Goal: Communication & Community: Participate in discussion

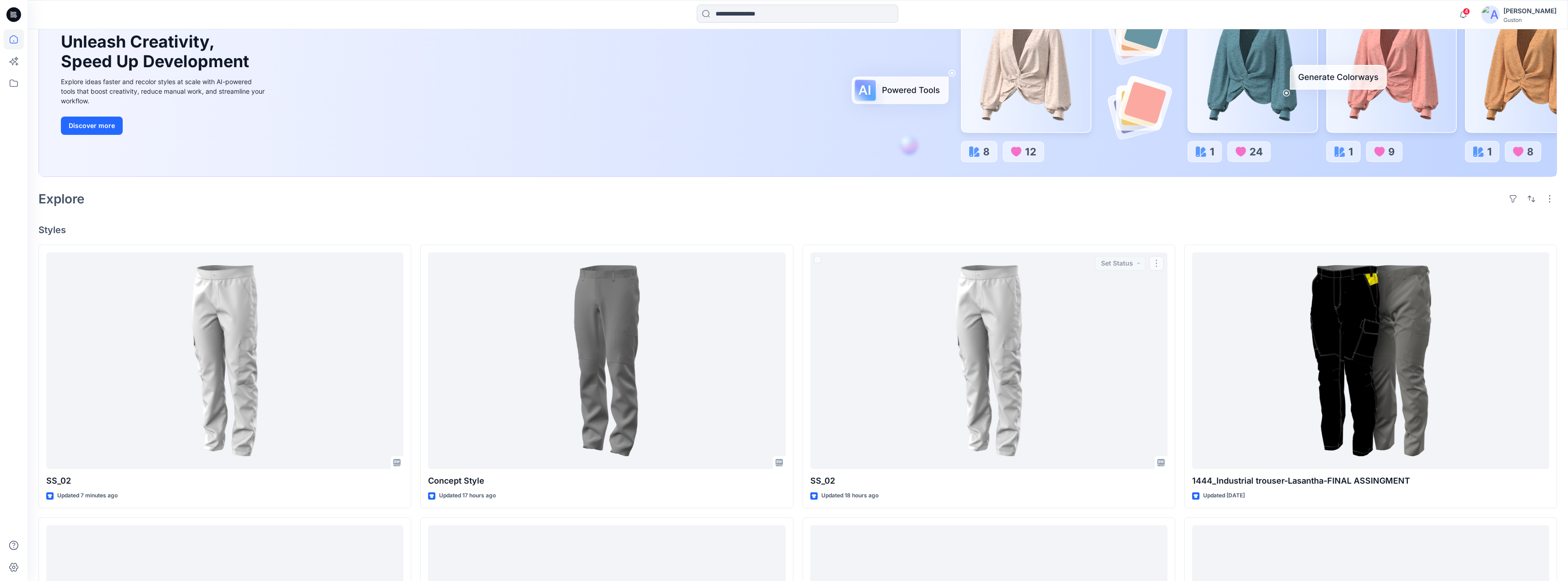
scroll to position [46, 0]
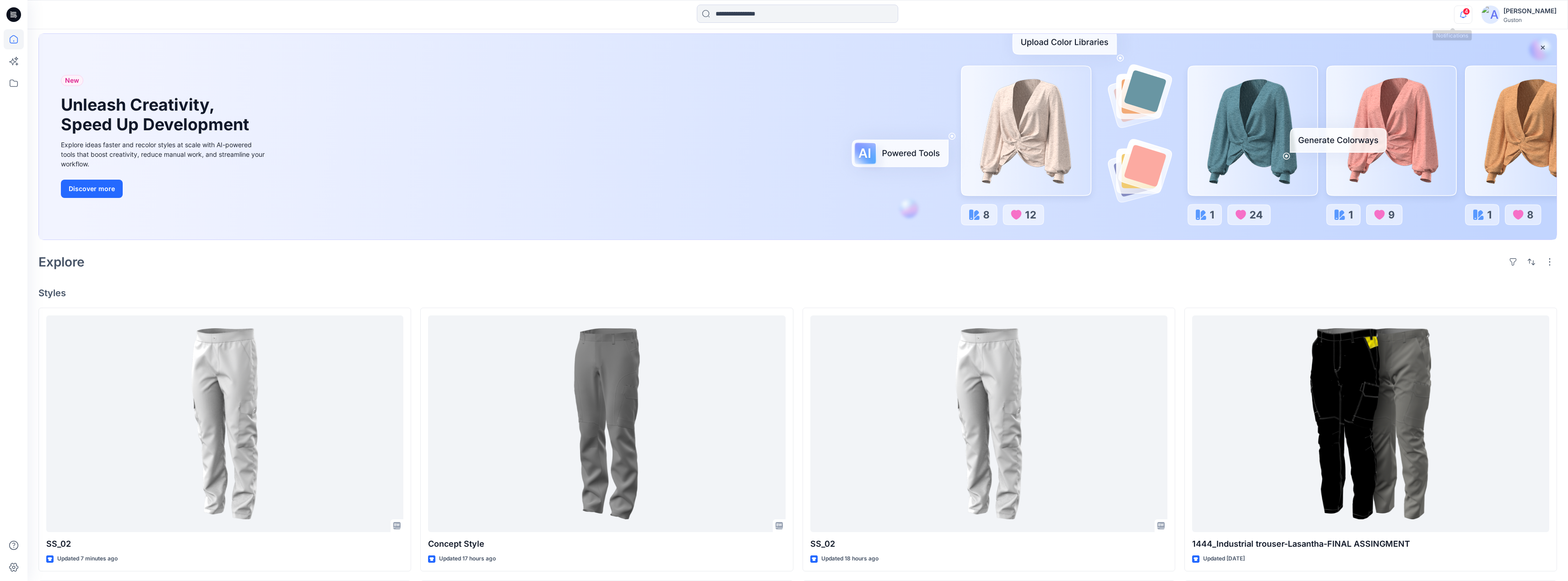
click at [1454, 16] on icon "button" at bounding box center [1463, 14] width 17 height 18
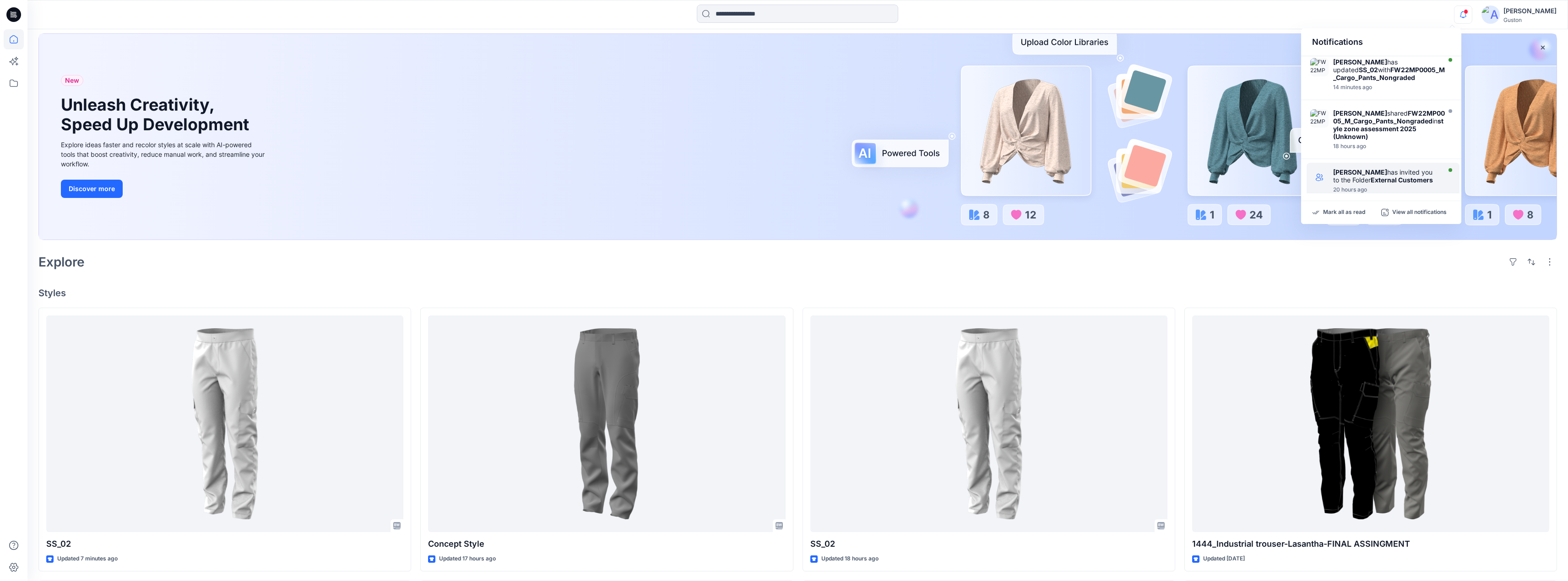
scroll to position [0, 0]
click at [1396, 144] on div "Apsara Mediwake shared FW22MP0005_M_Cargo_Pants_Nongraded in style zone assessm…" at bounding box center [1389, 128] width 113 height 31
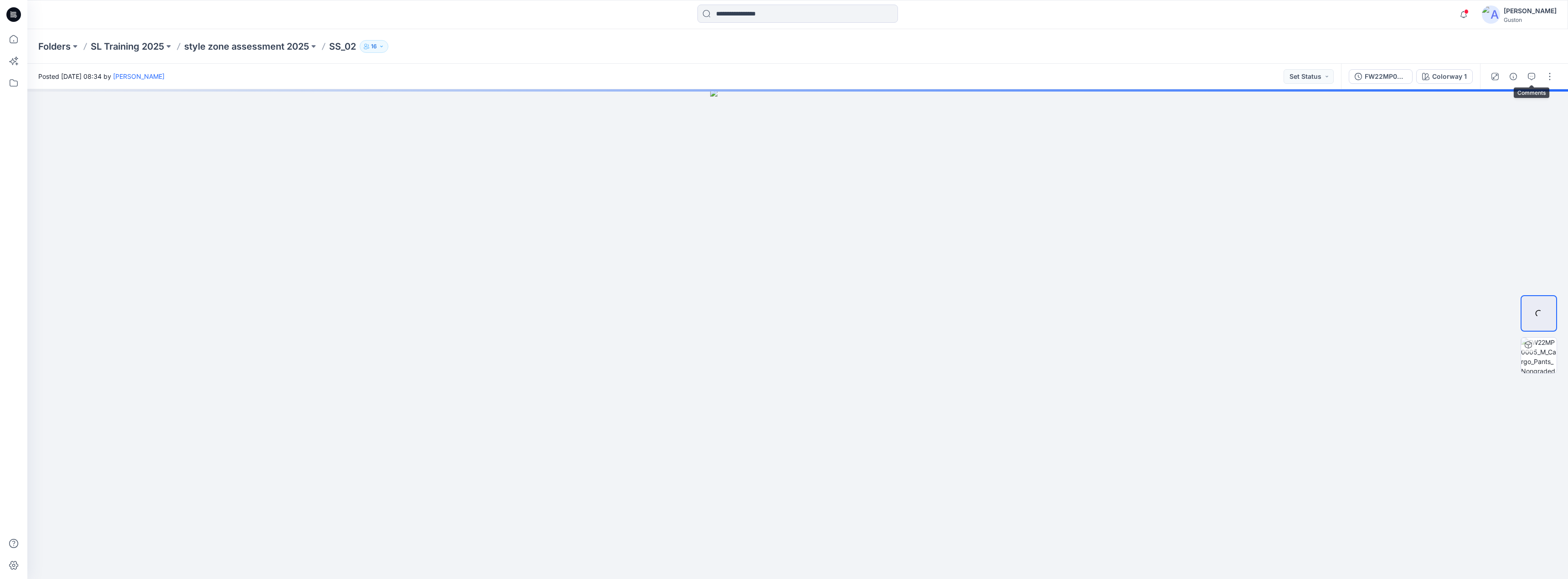
click at [1529, 76] on icon "button" at bounding box center [1531, 76] width 7 height 7
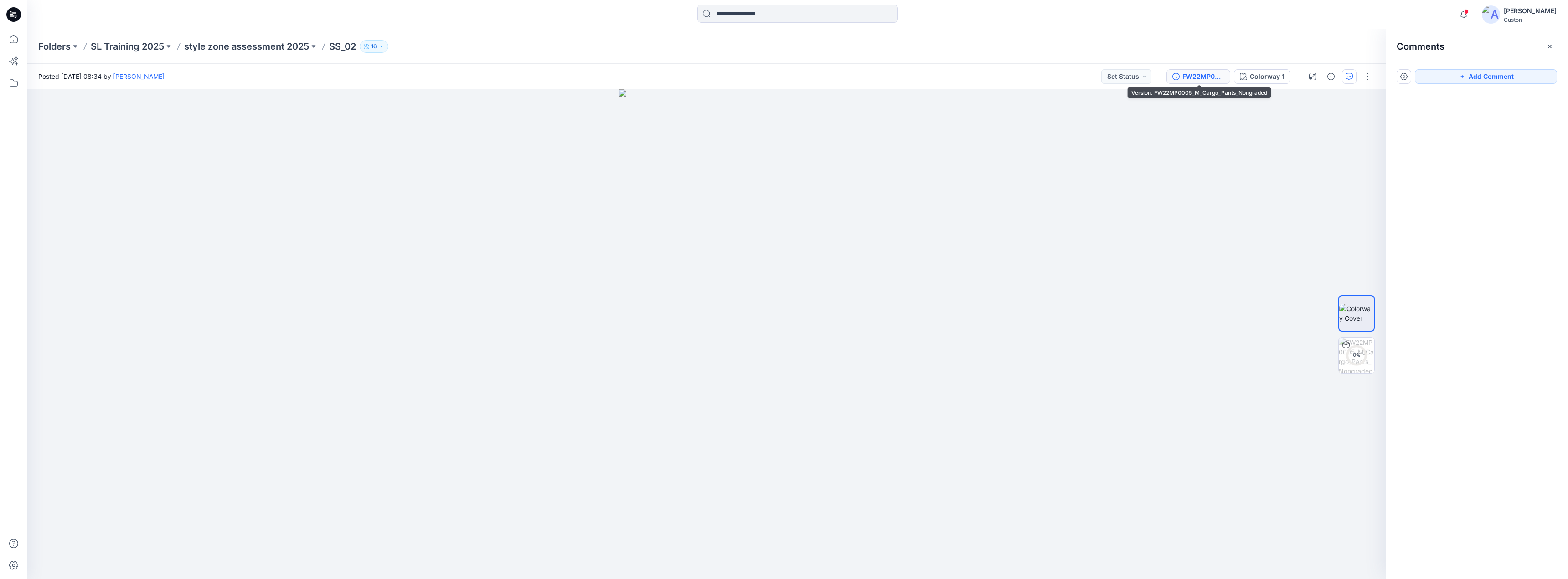
click at [1206, 75] on div "FW22MP0005_M_Cargo_Pants_Nongraded" at bounding box center [1203, 76] width 42 height 10
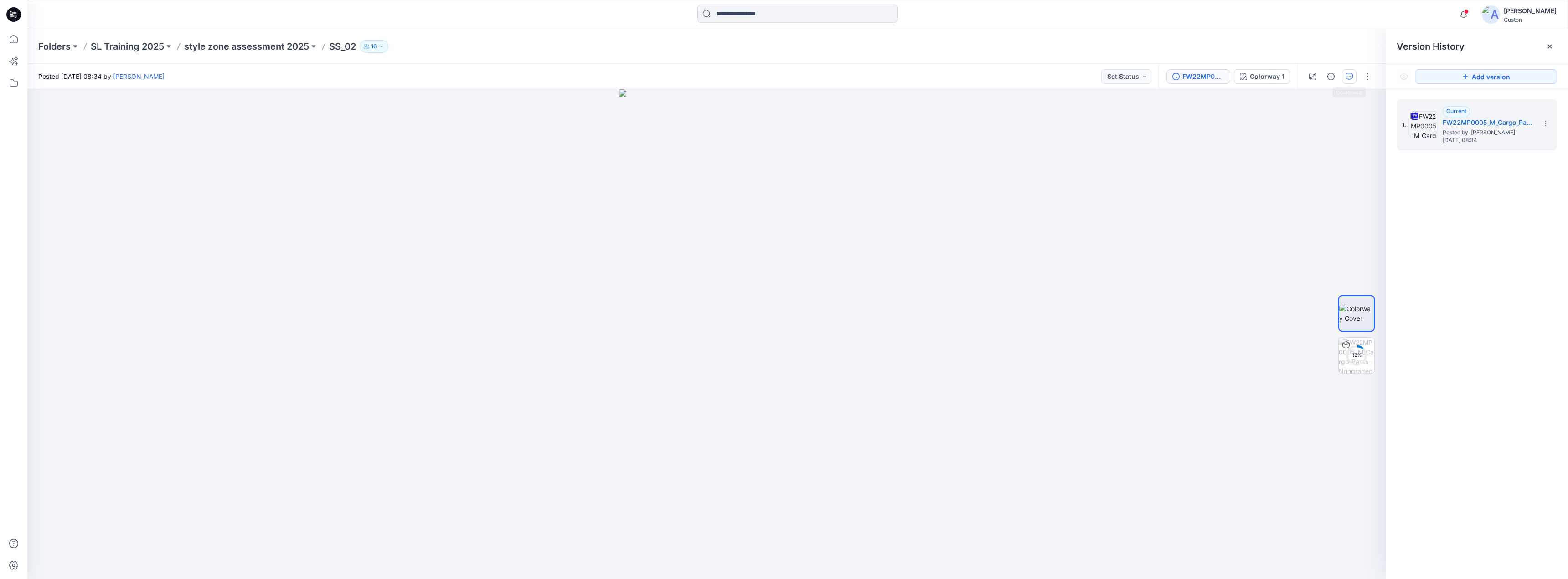
click at [1350, 76] on icon "button" at bounding box center [1349, 76] width 7 height 7
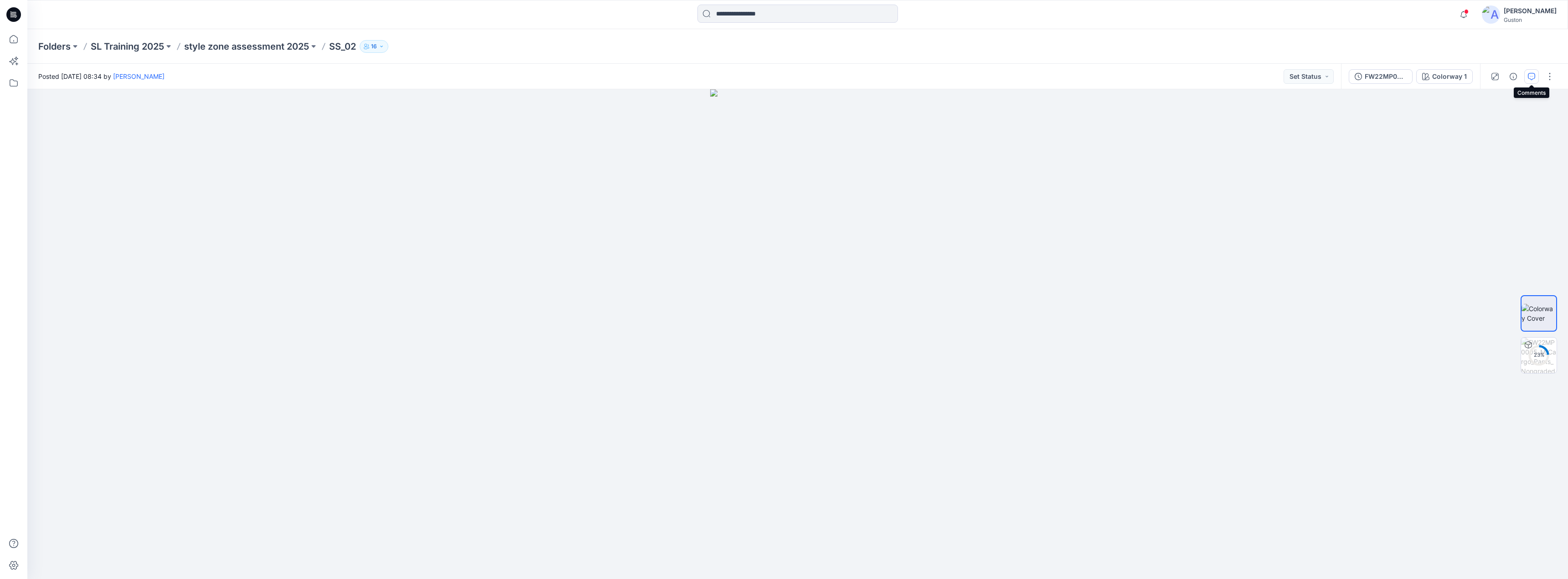
click at [1533, 78] on icon "button" at bounding box center [1531, 76] width 7 height 7
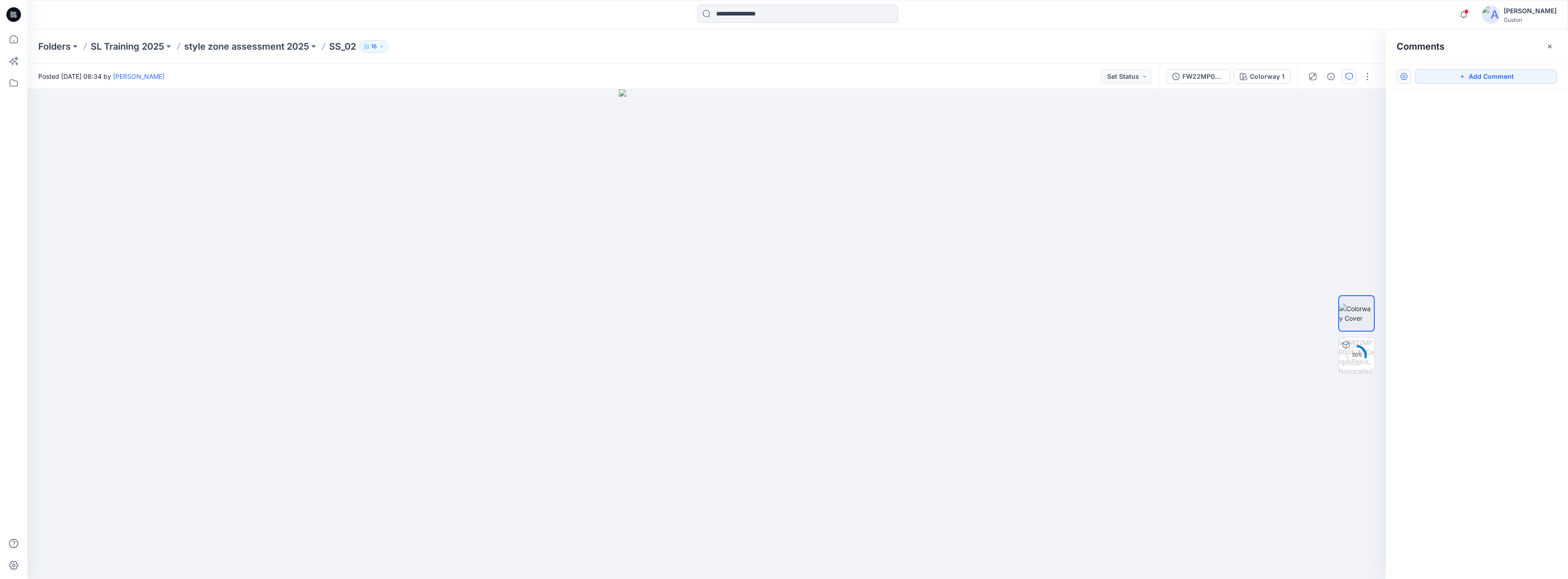
click at [1405, 77] on button "button" at bounding box center [1404, 76] width 15 height 15
click at [1426, 114] on p "Show resolved comments" at bounding box center [1442, 116] width 76 height 9
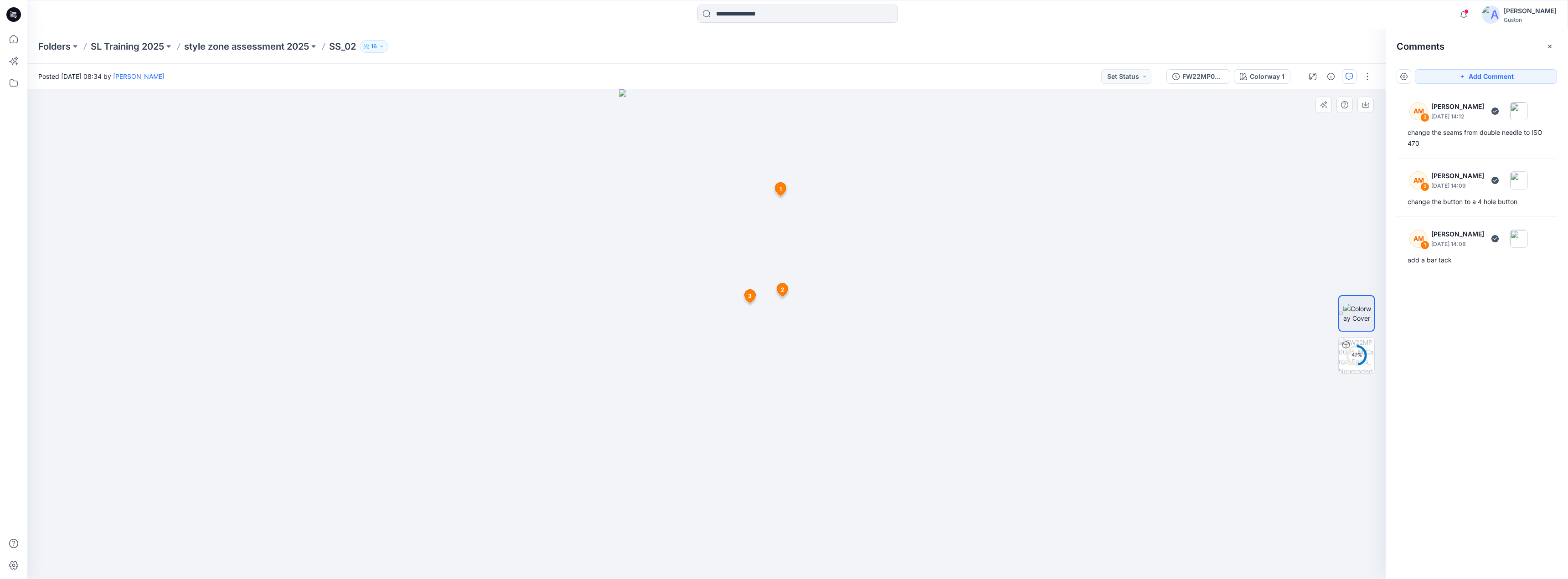
click at [574, 211] on div at bounding box center [707, 334] width 1358 height 490
click at [781, 191] on span "1" at bounding box center [780, 189] width 2 height 8
drag, startPoint x: 844, startPoint y: 204, endPoint x: 889, endPoint y: 193, distance: 46.3
click at [920, 125] on icon at bounding box center [918, 121] width 7 height 7
click at [784, 289] on span "2" at bounding box center [782, 290] width 4 height 8
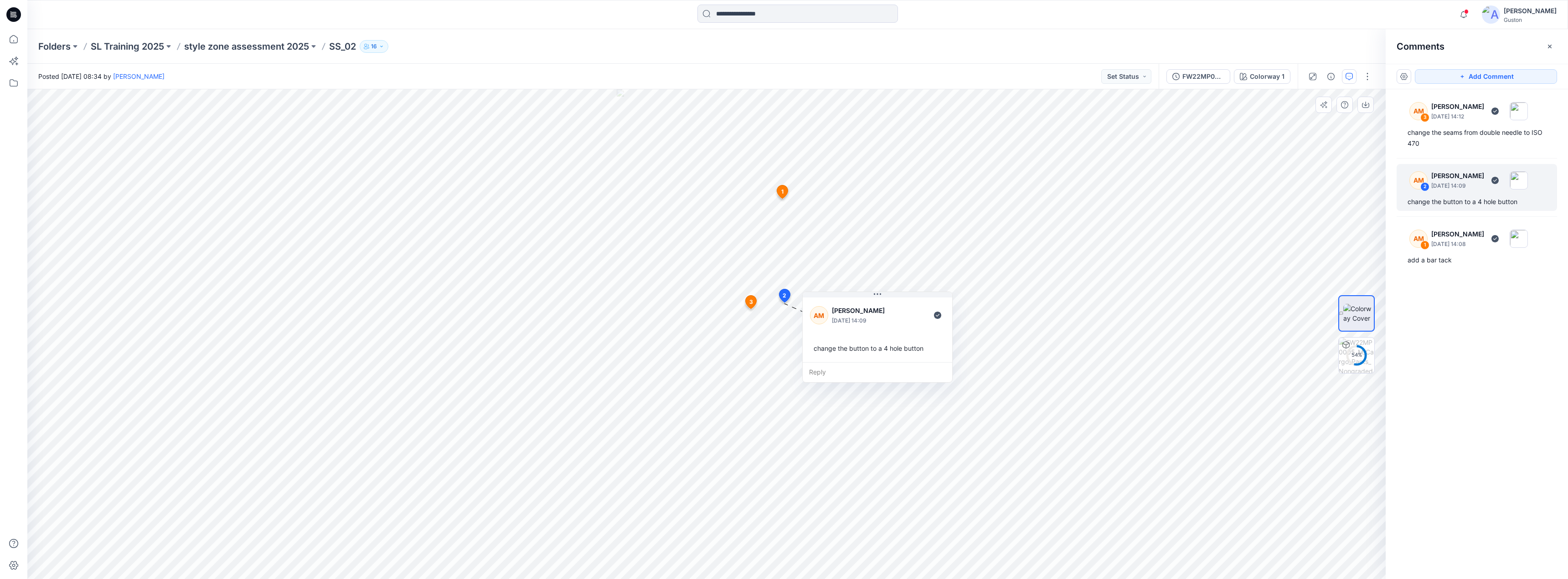
drag, startPoint x: 845, startPoint y: 310, endPoint x: 917, endPoint y: 263, distance: 86.0
click at [881, 291] on icon at bounding box center [877, 294] width 7 height 7
click at [752, 299] on span "3" at bounding box center [751, 302] width 4 height 8
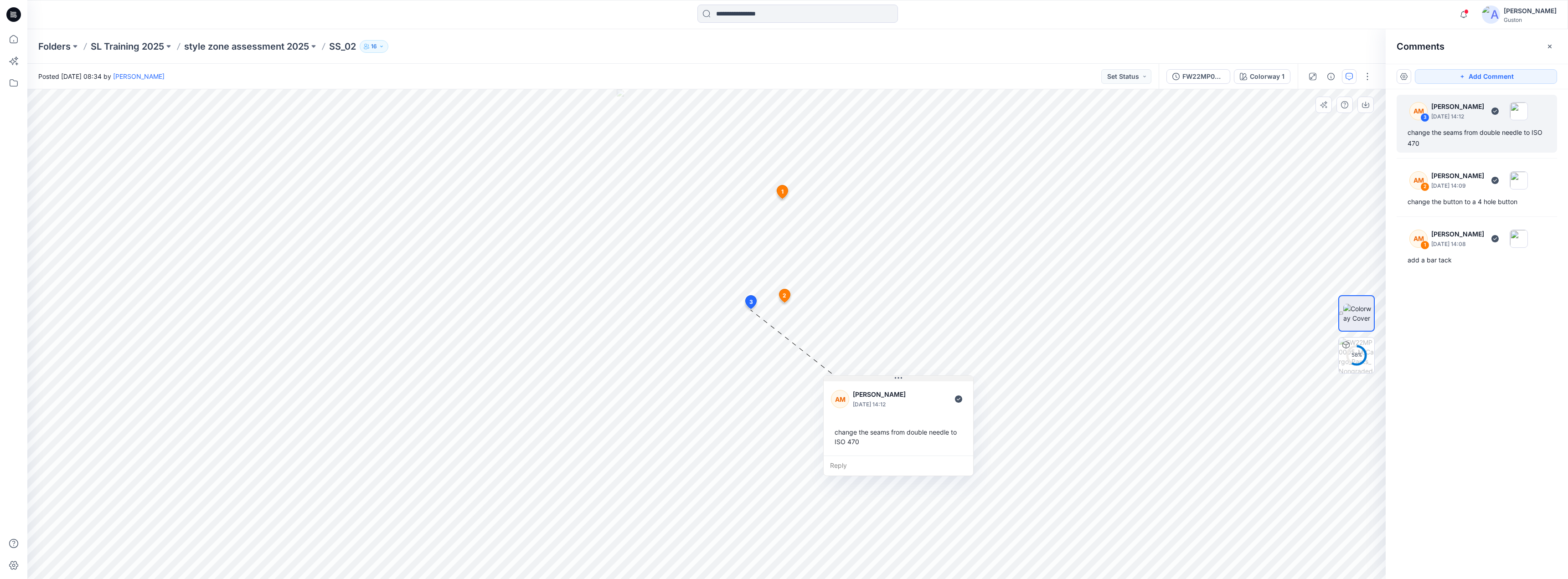
drag, startPoint x: 597, startPoint y: 333, endPoint x: 905, endPoint y: 366, distance: 309.8
click at [905, 376] on button at bounding box center [898, 378] width 150 height 6
click at [783, 295] on span "2" at bounding box center [784, 295] width 4 height 8
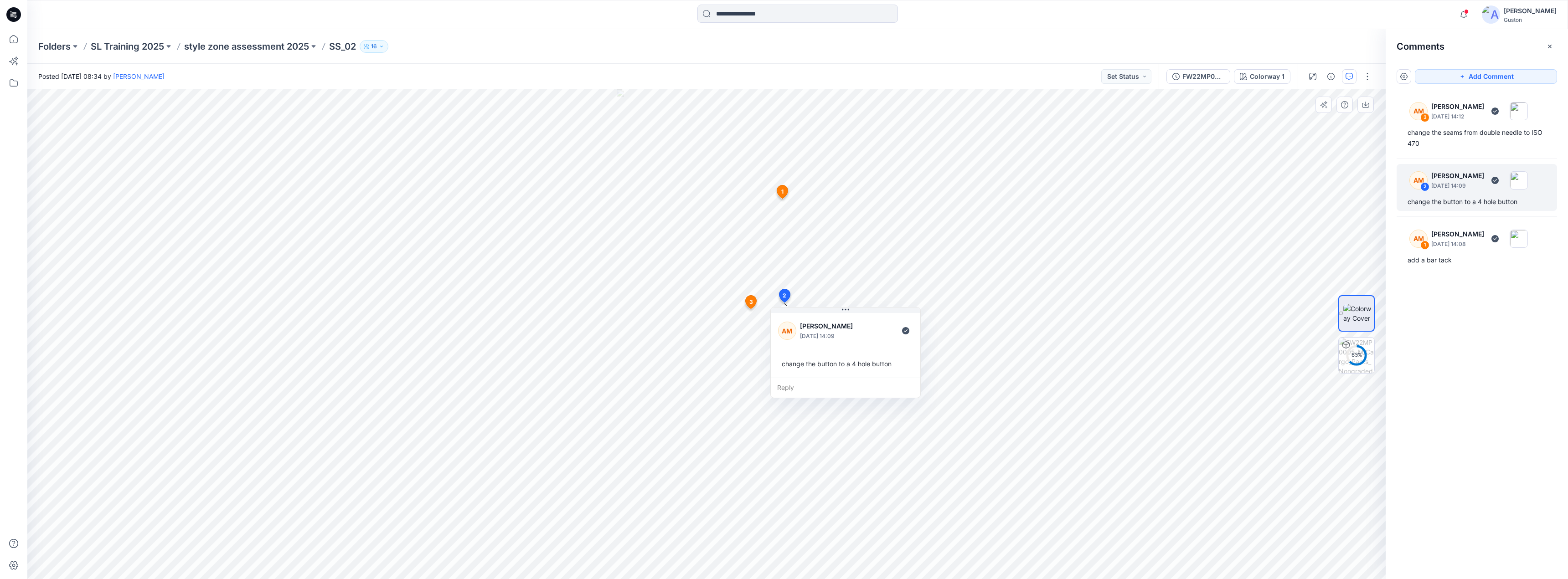
click at [782, 190] on span "1" at bounding box center [782, 191] width 2 height 8
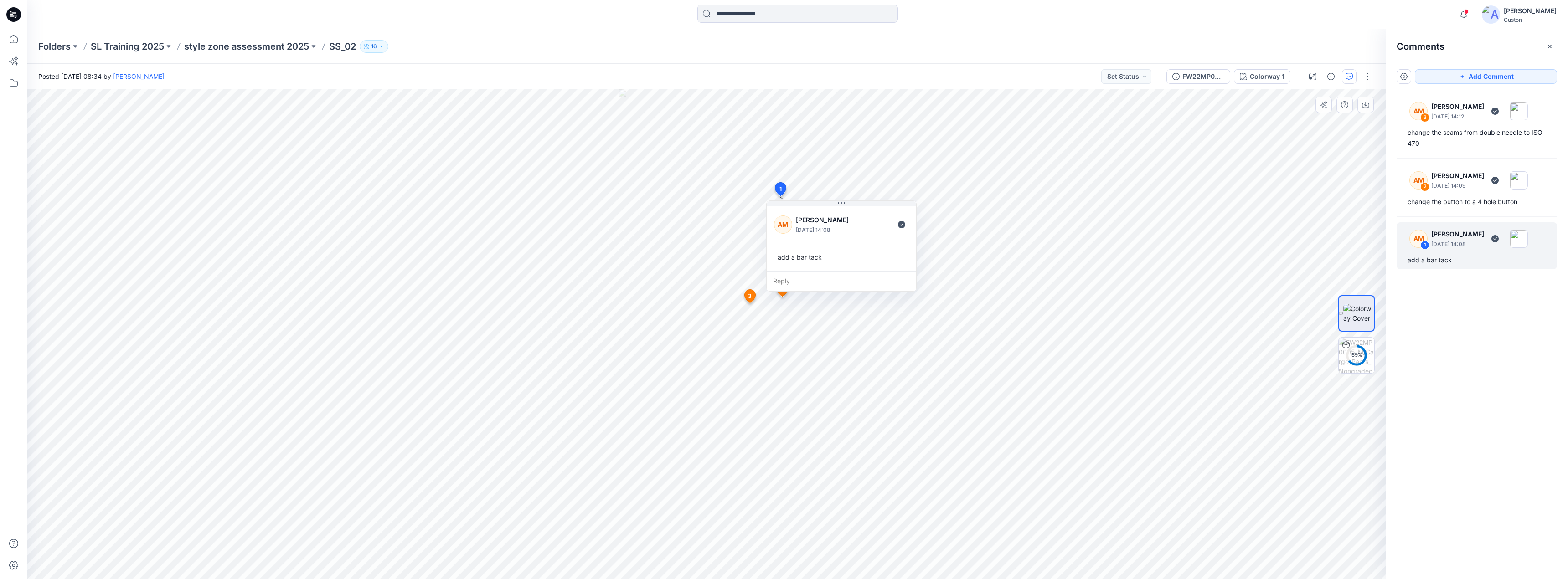
click at [779, 292] on icon at bounding box center [782, 290] width 11 height 13
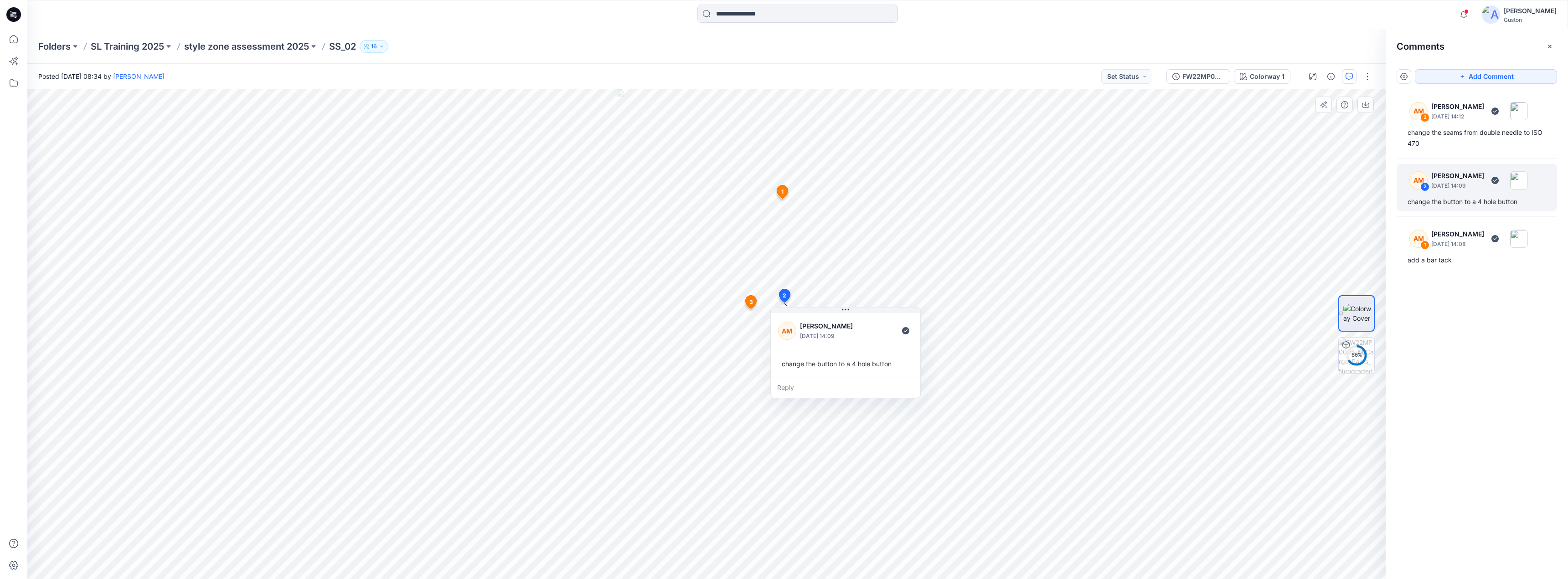
click at [748, 301] on icon at bounding box center [752, 302] width 11 height 13
click at [896, 250] on div at bounding box center [707, 334] width 1358 height 490
click at [470, 121] on div at bounding box center [707, 334] width 1358 height 490
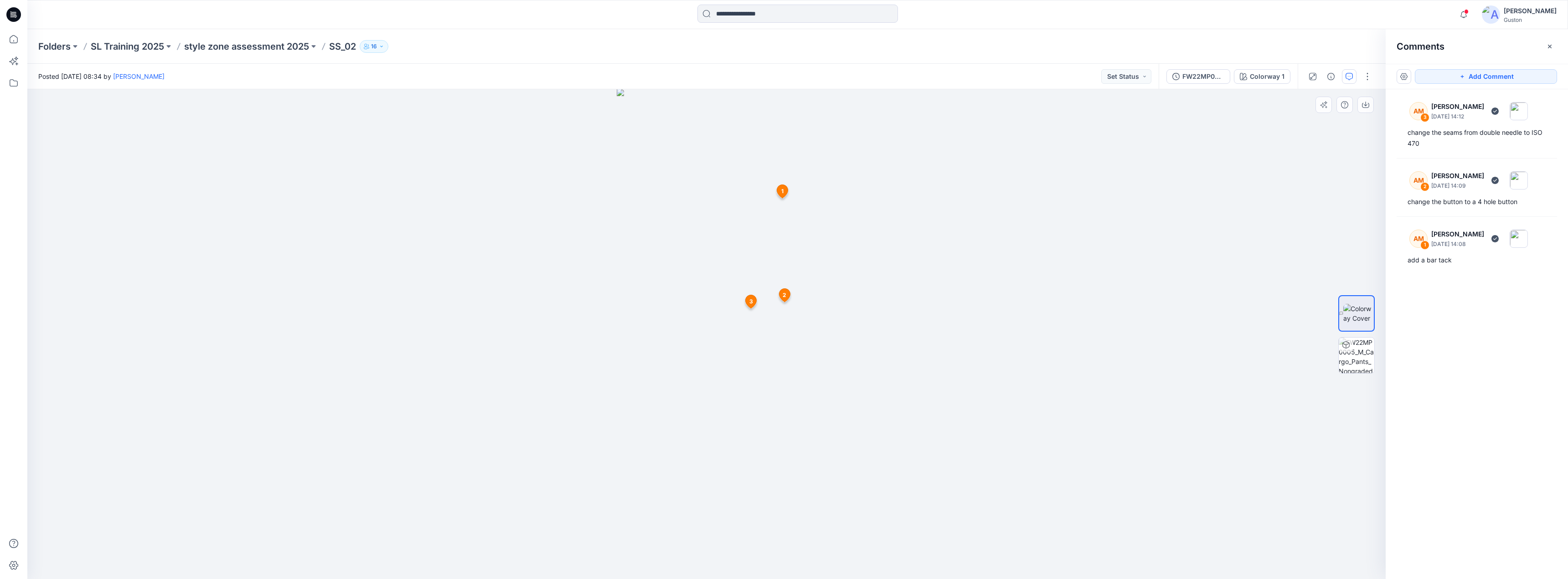
click at [785, 296] on span "2" at bounding box center [784, 295] width 4 height 8
drag, startPoint x: 848, startPoint y: 312, endPoint x: 973, endPoint y: 261, distance: 135.0
click at [973, 261] on icon at bounding box center [972, 259] width 7 height 7
click at [782, 193] on span "1" at bounding box center [782, 191] width 2 height 8
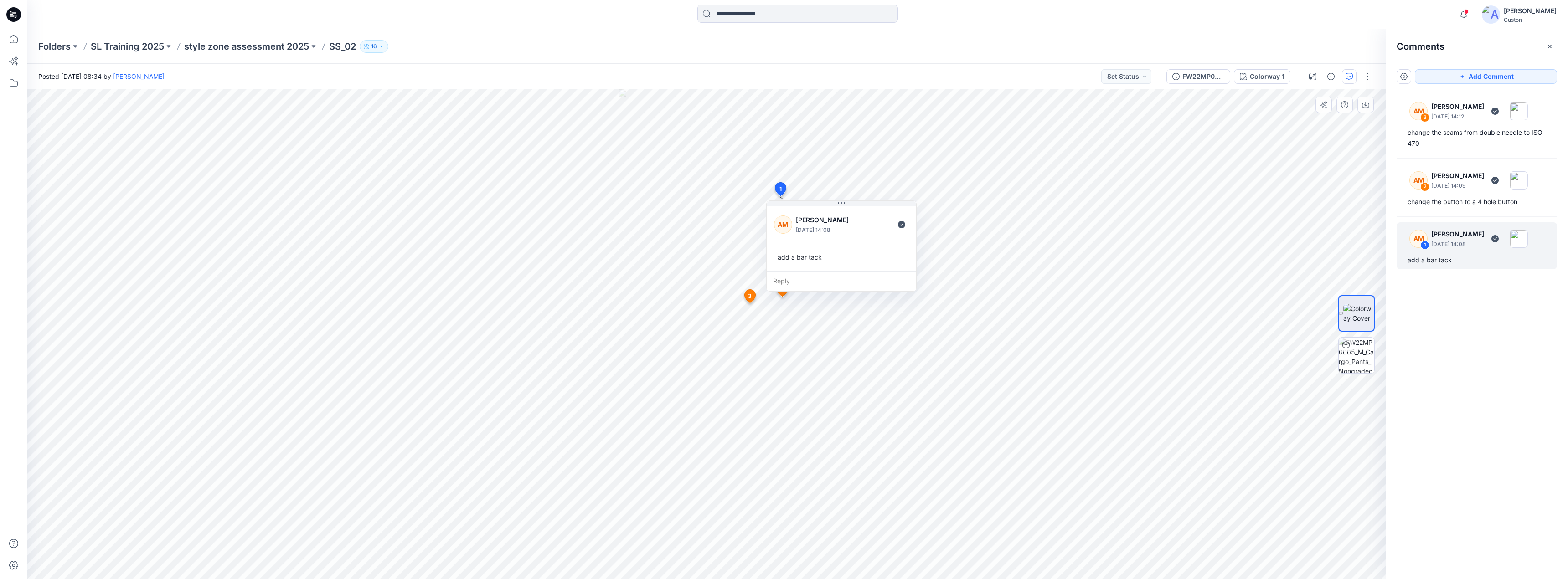
click at [782, 291] on div "Reply" at bounding box center [842, 280] width 150 height 20
drag, startPoint x: 845, startPoint y: 205, endPoint x: 855, endPoint y: 253, distance: 49.0
click at [932, 165] on icon at bounding box center [928, 168] width 7 height 7
drag, startPoint x: 1319, startPoint y: 189, endPoint x: 1171, endPoint y: 154, distance: 152.1
click at [1176, 156] on button "button" at bounding box center [1176, 158] width 25 height 6
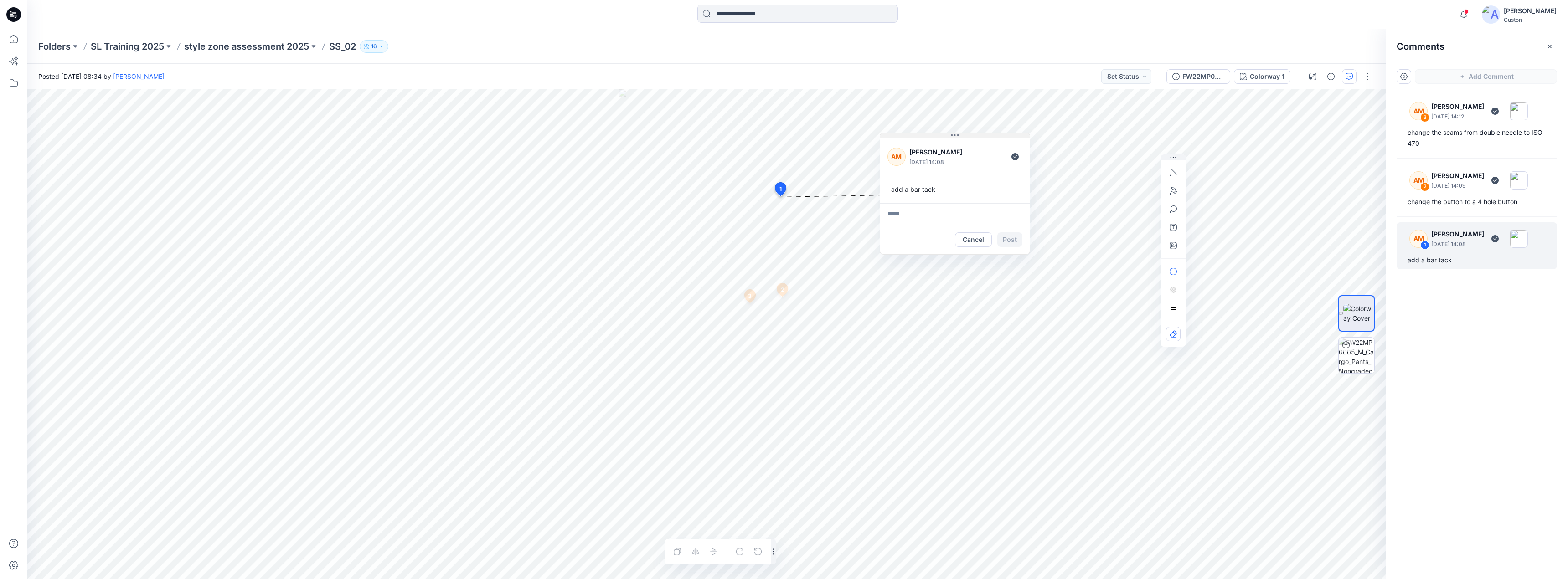
drag, startPoint x: 841, startPoint y: 202, endPoint x: 955, endPoint y: 135, distance: 132.2
click at [955, 135] on icon at bounding box center [955, 135] width 2 height 2
click at [957, 134] on icon at bounding box center [954, 135] width 7 height 7
click at [955, 136] on icon at bounding box center [954, 135] width 7 height 7
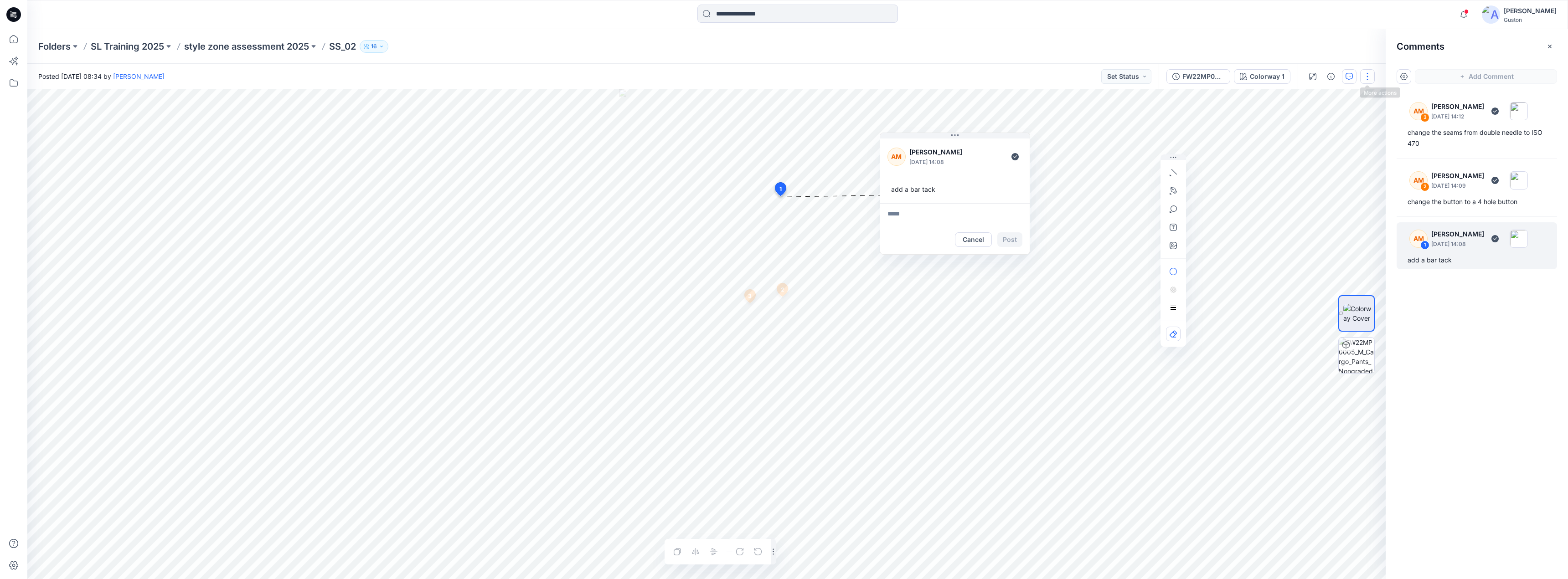
click at [1369, 80] on button "button" at bounding box center [1367, 76] width 15 height 15
click at [1347, 221] on button "View" at bounding box center [1329, 219] width 84 height 17
click at [1333, 257] on div at bounding box center [1357, 334] width 58 height 228
click at [1176, 155] on icon "button" at bounding box center [1173, 158] width 7 height 6
click at [979, 242] on button "Cancel" at bounding box center [973, 239] width 37 height 15
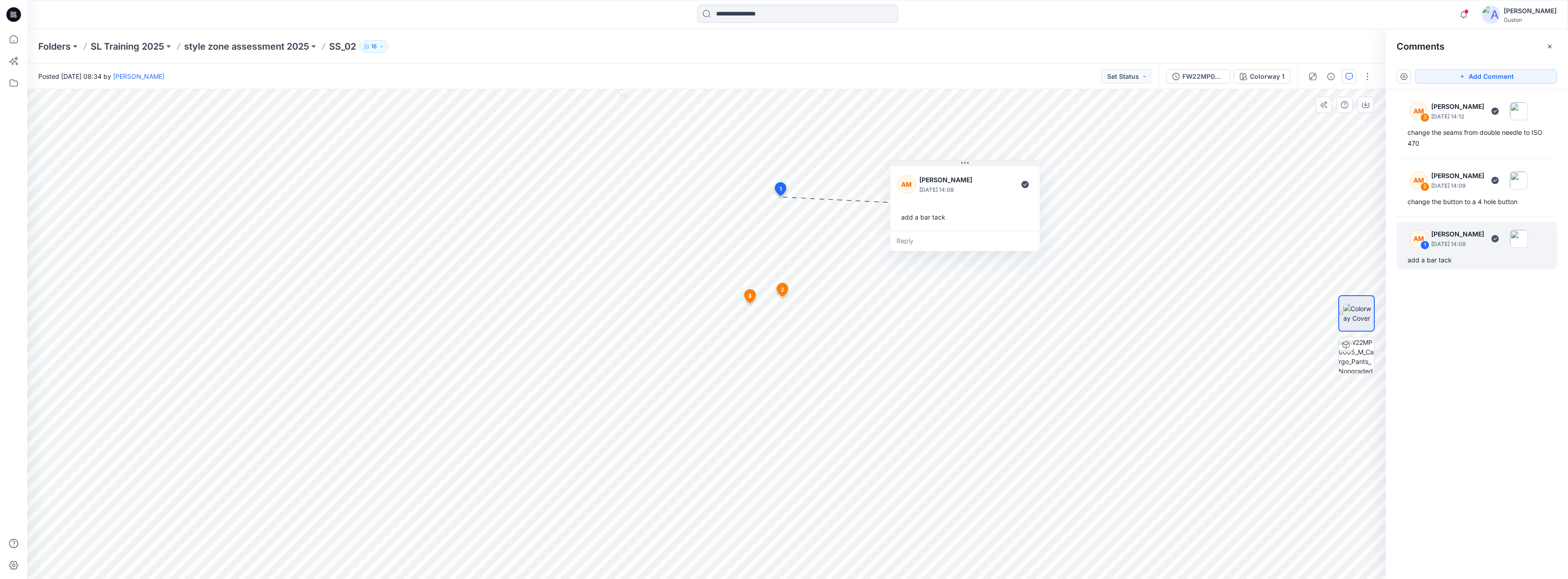
drag, startPoint x: 842, startPoint y: 205, endPoint x: 972, endPoint y: 161, distance: 137.2
click at [965, 165] on icon at bounding box center [964, 162] width 7 height 7
click at [1348, 106] on icon "button" at bounding box center [1344, 104] width 7 height 7
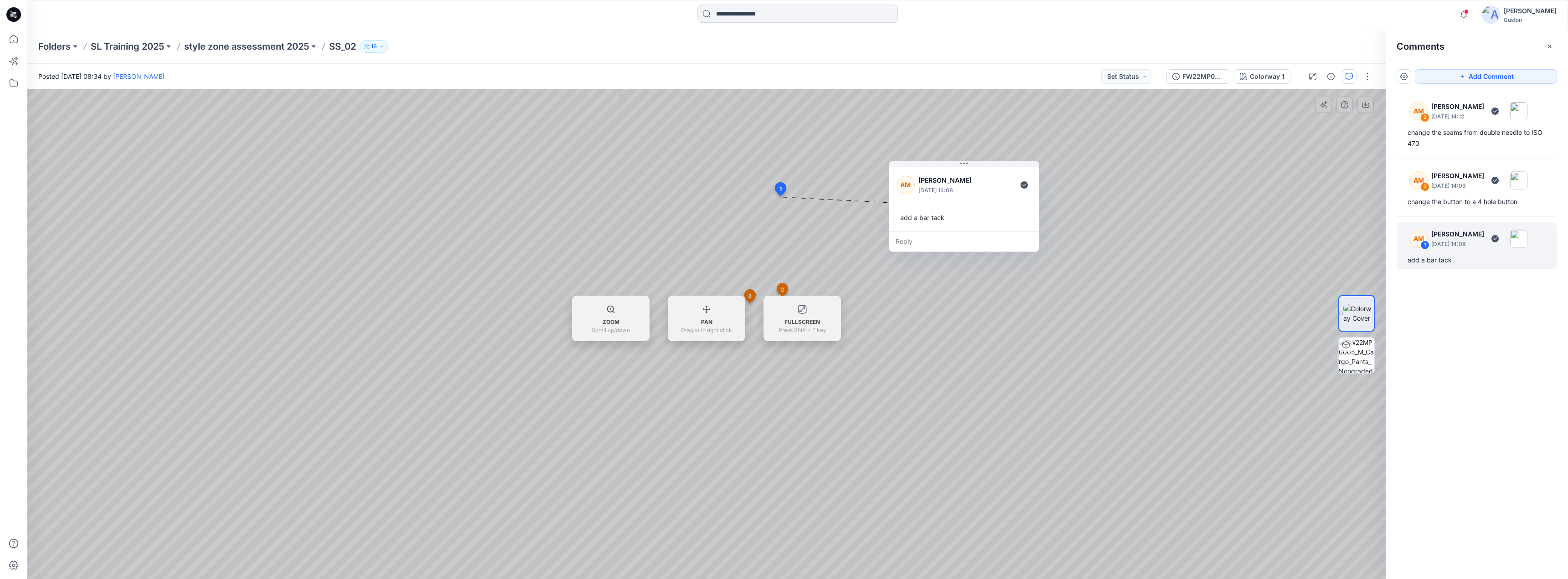
click at [1320, 202] on div at bounding box center [707, 334] width 1358 height 490
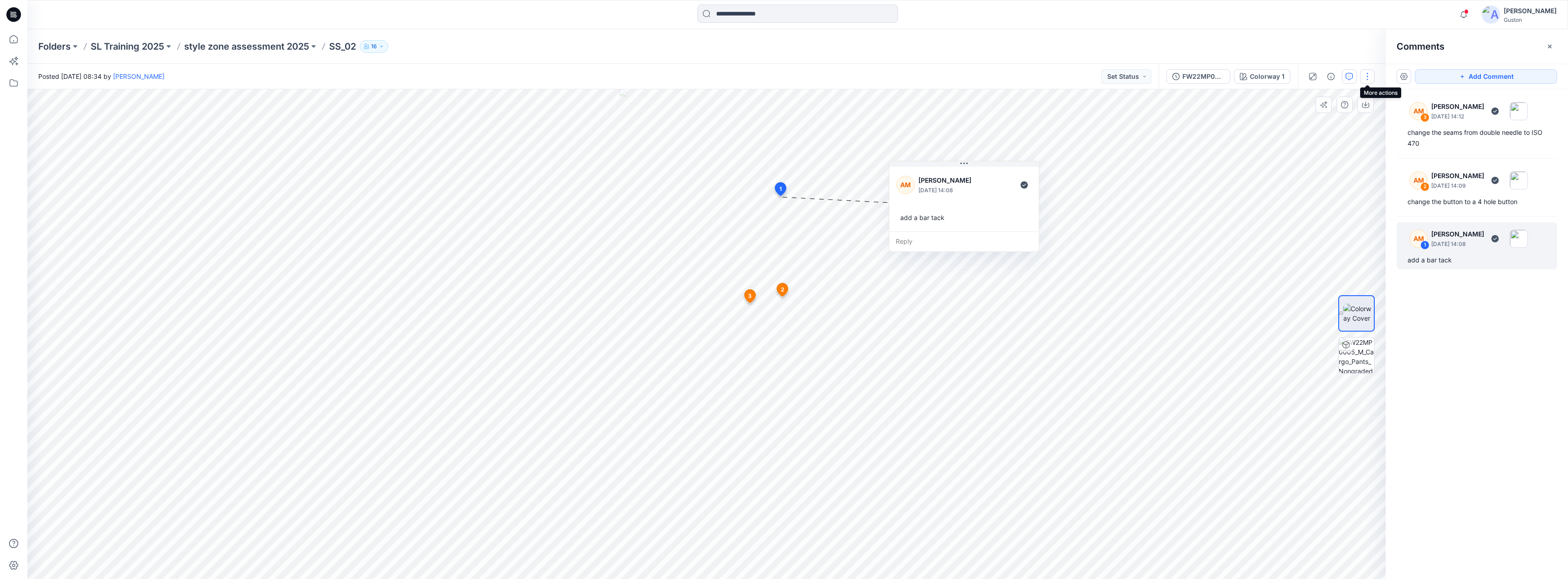
click at [1368, 78] on button "button" at bounding box center [1367, 76] width 15 height 15
click at [1406, 74] on button "button" at bounding box center [1404, 76] width 15 height 15
click at [1415, 135] on p "Show all in current view" at bounding box center [1439, 133] width 70 height 9
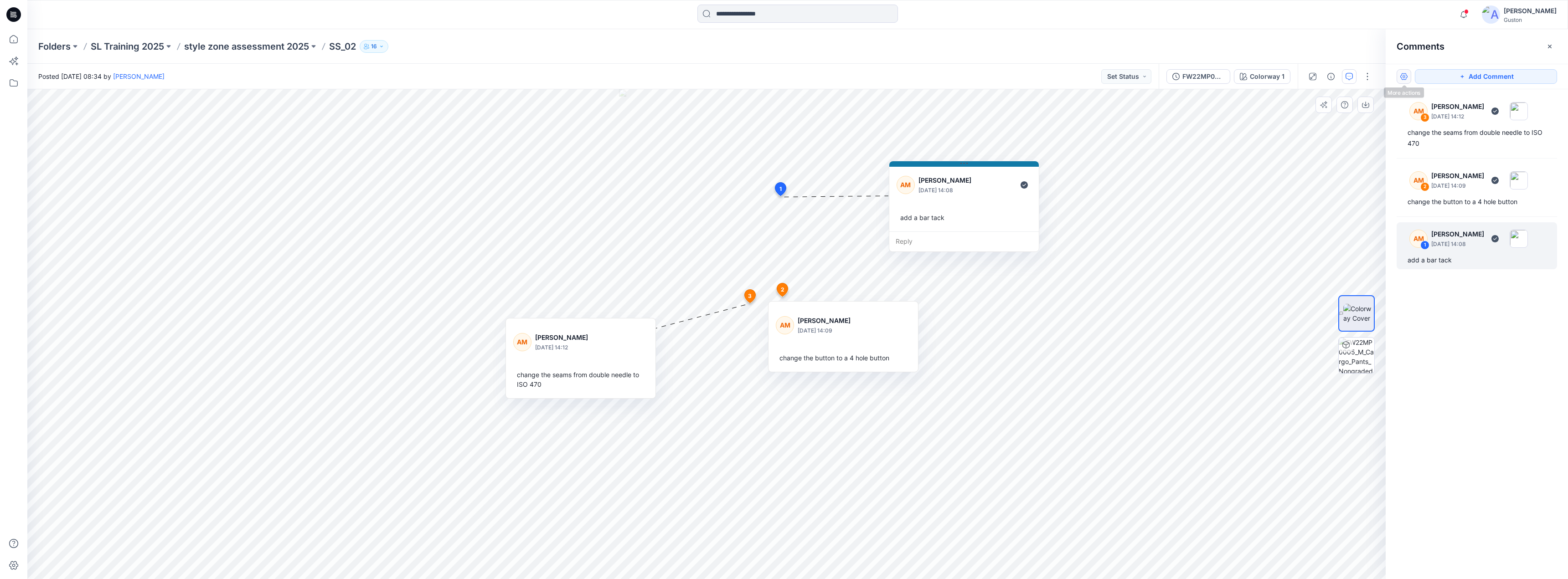
click at [1403, 78] on button "button" at bounding box center [1404, 76] width 15 height 15
click at [1435, 146] on p "Download current view" at bounding box center [1438, 150] width 69 height 9
